Goal: Task Accomplishment & Management: Manage account settings

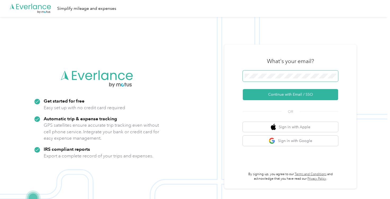
click at [264, 79] on span at bounding box center [290, 75] width 95 height 11
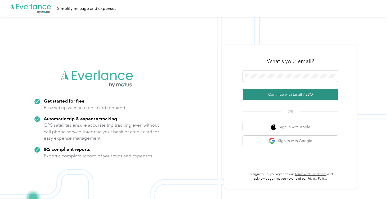
click at [294, 99] on button "Continue with Email / SSO" at bounding box center [290, 94] width 95 height 11
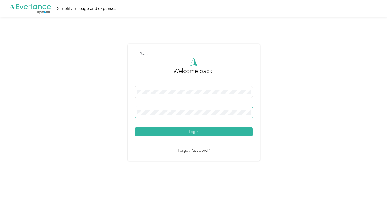
click at [135, 127] on button "Login" at bounding box center [194, 131] width 118 height 9
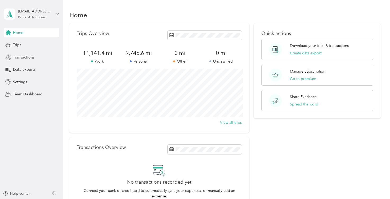
click at [23, 59] on span "Transactions" at bounding box center [23, 58] width 21 height 6
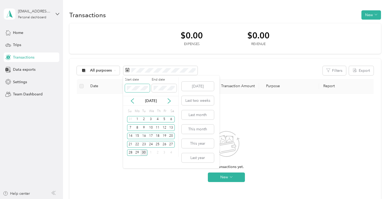
click at [139, 90] on span at bounding box center [137, 88] width 25 height 8
click at [134, 102] on icon at bounding box center [132, 100] width 5 height 5
click at [171, 100] on icon at bounding box center [169, 100] width 5 height 5
click at [164, 118] on div "1" at bounding box center [164, 119] width 7 height 7
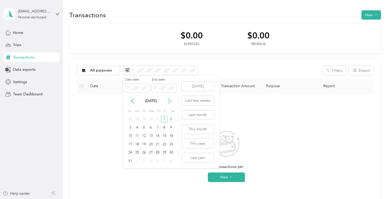
click at [168, 102] on icon at bounding box center [169, 101] width 3 height 5
click at [133, 102] on icon at bounding box center [132, 100] width 5 height 5
click at [146, 153] on div "30" at bounding box center [144, 152] width 7 height 7
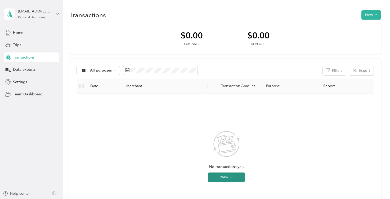
click at [228, 175] on button "New" at bounding box center [226, 177] width 37 height 10
click at [366, 13] on button "New" at bounding box center [372, 14] width 20 height 9
click at [361, 75] on button "Export" at bounding box center [361, 70] width 25 height 9
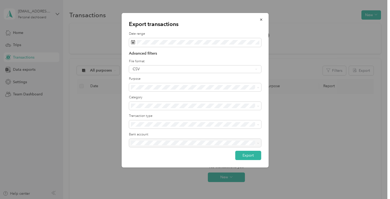
click at [149, 117] on ol "All purposes Unclassified Work Personal Construction Other Charity Medical Movi…" at bounding box center [195, 126] width 132 height 74
click at [103, 121] on div at bounding box center [195, 99] width 390 height 199
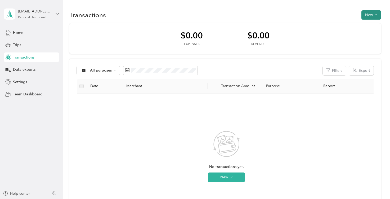
click at [381, 14] on button "New" at bounding box center [372, 14] width 20 height 9
click at [371, 14] on button "New" at bounding box center [372, 14] width 20 height 9
click at [354, 68] on button "Export" at bounding box center [361, 70] width 25 height 9
click at [354, 68] on div at bounding box center [195, 99] width 390 height 199
click at [371, 68] on button "Export" at bounding box center [361, 70] width 25 height 9
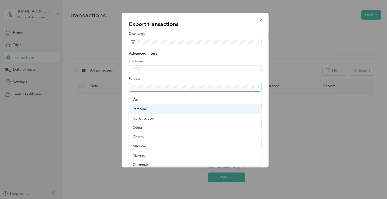
scroll to position [17, 0]
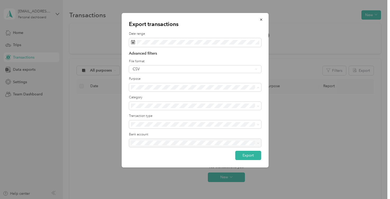
click at [142, 100] on li "Work" at bounding box center [195, 97] width 132 height 9
click at [250, 155] on button "Export" at bounding box center [248, 155] width 26 height 9
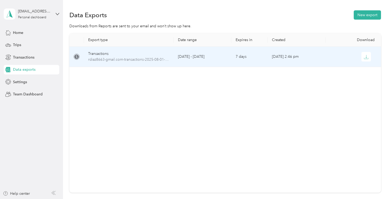
click at [333, 59] on div at bounding box center [355, 57] width 50 height 10
click at [369, 58] on button "button" at bounding box center [367, 57] width 10 height 10
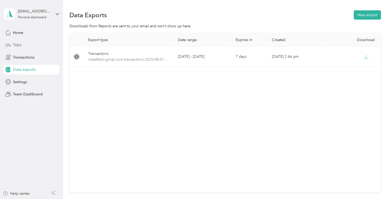
click at [28, 44] on div "Trips" at bounding box center [32, 45] width 56 height 10
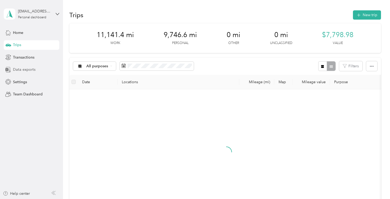
click at [21, 68] on span "Data exports" at bounding box center [24, 70] width 23 height 6
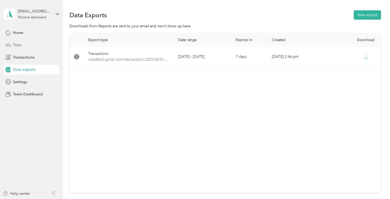
click at [28, 47] on div "Trips" at bounding box center [32, 45] width 56 height 10
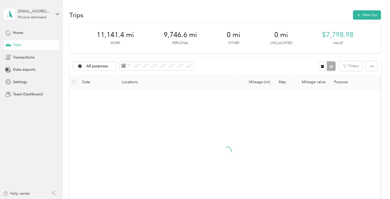
click at [380, 67] on div "All purposes Filters" at bounding box center [225, 65] width 312 height 17
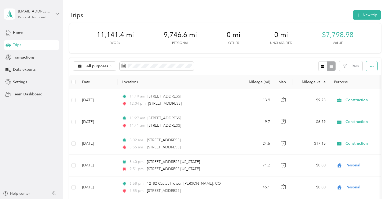
click at [373, 67] on icon "button" at bounding box center [372, 66] width 4 height 4
click at [369, 85] on span "Export" at bounding box center [366, 85] width 11 height 5
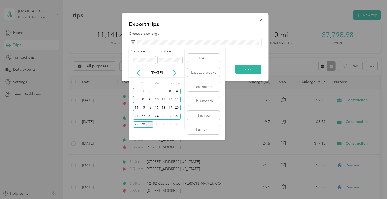
click at [142, 70] on div "Sep 2025" at bounding box center [156, 73] width 55 height 6
click at [140, 70] on icon at bounding box center [138, 72] width 5 height 5
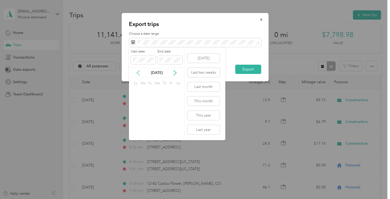
click at [140, 70] on icon at bounding box center [138, 72] width 5 height 5
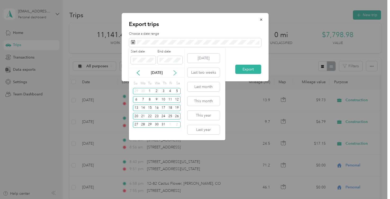
click at [174, 71] on icon at bounding box center [174, 72] width 5 height 5
click at [171, 91] on div "1" at bounding box center [170, 91] width 7 height 7
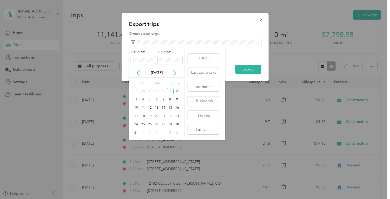
click at [175, 71] on icon at bounding box center [175, 72] width 3 height 5
click at [138, 68] on div "Sep 2025" at bounding box center [156, 73] width 55 height 10
click at [138, 73] on icon at bounding box center [138, 72] width 5 height 5
click at [170, 126] on div "1" at bounding box center [170, 124] width 7 height 7
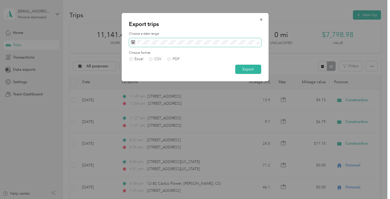
click at [148, 45] on span at bounding box center [195, 42] width 132 height 9
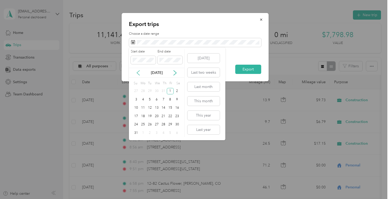
click at [140, 71] on icon at bounding box center [138, 72] width 5 height 5
click at [151, 90] on div "1" at bounding box center [149, 91] width 7 height 7
click at [174, 72] on icon at bounding box center [174, 72] width 5 height 5
click at [150, 123] on div "30" at bounding box center [149, 124] width 7 height 7
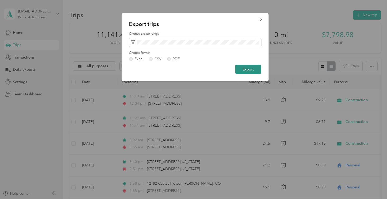
click at [241, 68] on button "Export" at bounding box center [248, 69] width 26 height 9
